Goal: Information Seeking & Learning: Find specific fact

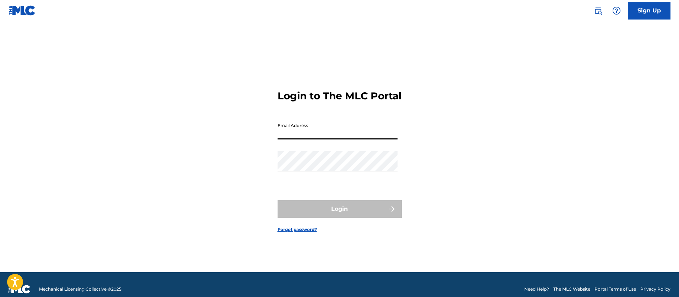
type input "[EMAIL_ADDRESS][PERSON_NAME][DOMAIN_NAME]"
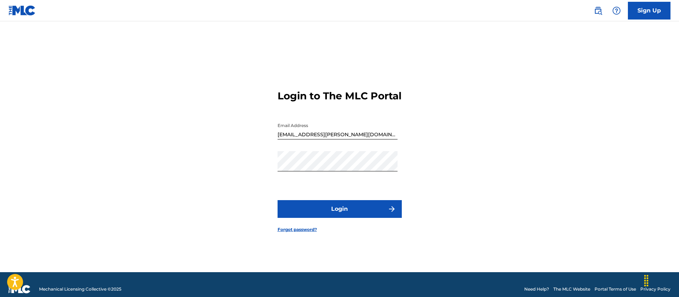
click at [340, 212] on button "Login" at bounding box center [339, 209] width 124 height 18
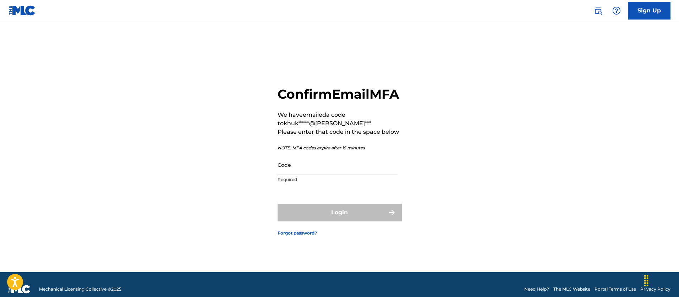
click at [304, 175] on input "Code" at bounding box center [337, 165] width 120 height 20
paste input "240398"
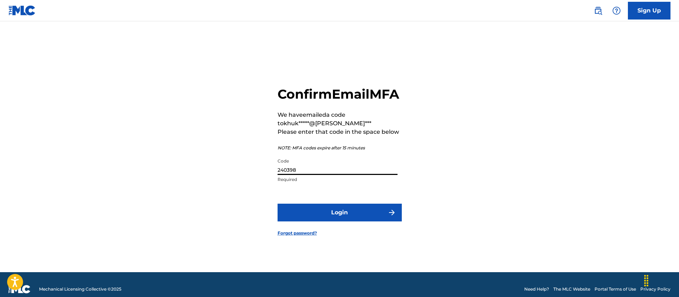
type input "240398"
click at [277, 204] on button "Login" at bounding box center [339, 213] width 124 height 18
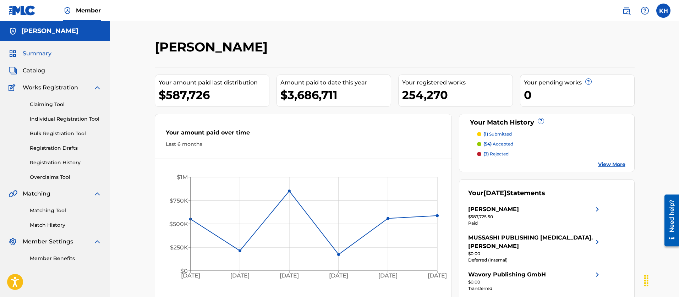
click at [37, 71] on span "Catalog" at bounding box center [34, 70] width 22 height 9
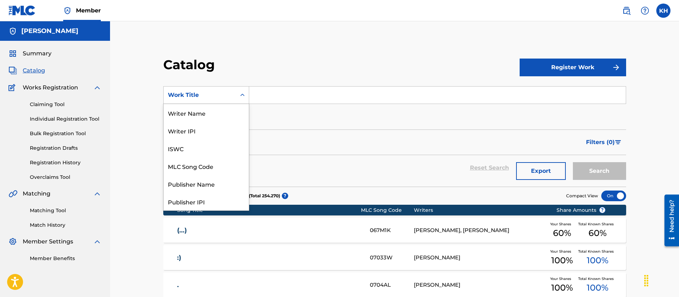
click at [241, 94] on icon "Search Form" at bounding box center [242, 95] width 7 height 7
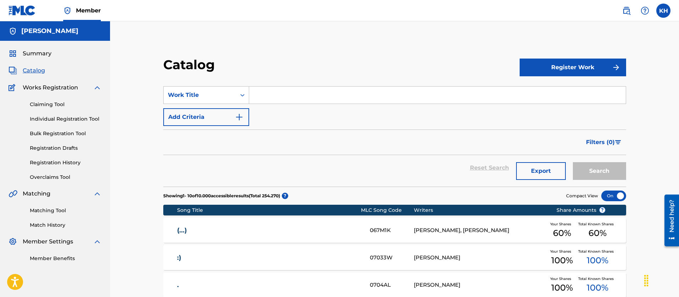
click at [241, 94] on icon "Search Form" at bounding box center [242, 95] width 7 height 7
click at [266, 94] on input "Search Form" at bounding box center [437, 95] width 376 height 17
paste input "UNENDLICHKEIT (REMIX)"
type input "UNENDLICHKEIT (REMIX)"
click at [239, 117] on img "Search Form" at bounding box center [239, 117] width 9 height 9
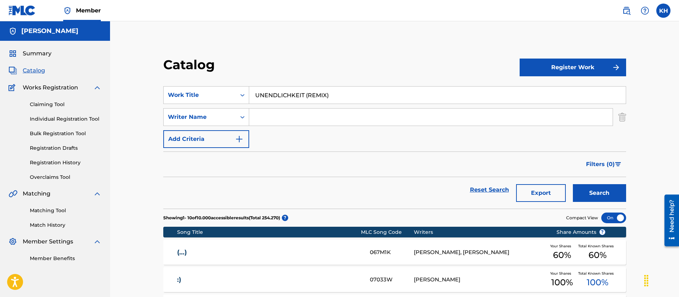
click at [267, 117] on input "Search Form" at bounding box center [430, 117] width 363 height 17
type input "[PERSON_NAME]"
drag, startPoint x: 306, startPoint y: 94, endPoint x: 341, endPoint y: 95, distance: 35.5
click at [341, 95] on input "UNENDLICHKEIT (REMIX)" at bounding box center [437, 95] width 376 height 17
type input "UNENDLICHKEIT"
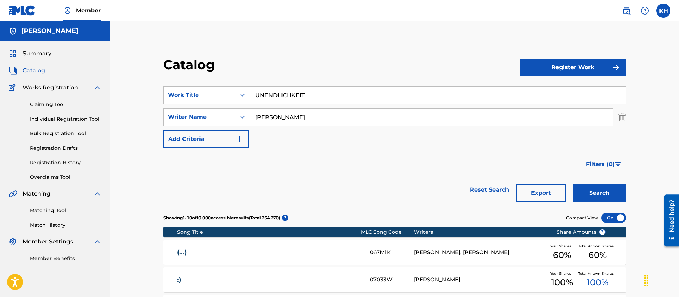
click at [588, 194] on button "Search" at bounding box center [599, 193] width 53 height 18
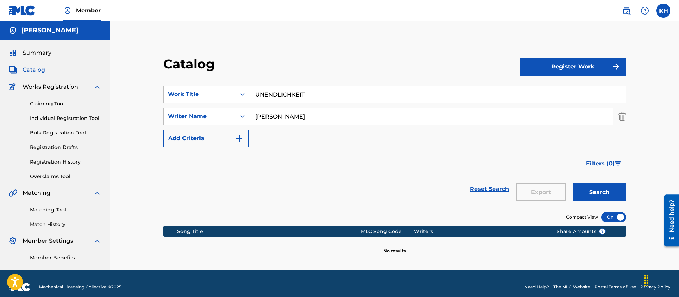
scroll to position [0, 0]
